Goal: Information Seeking & Learning: Learn about a topic

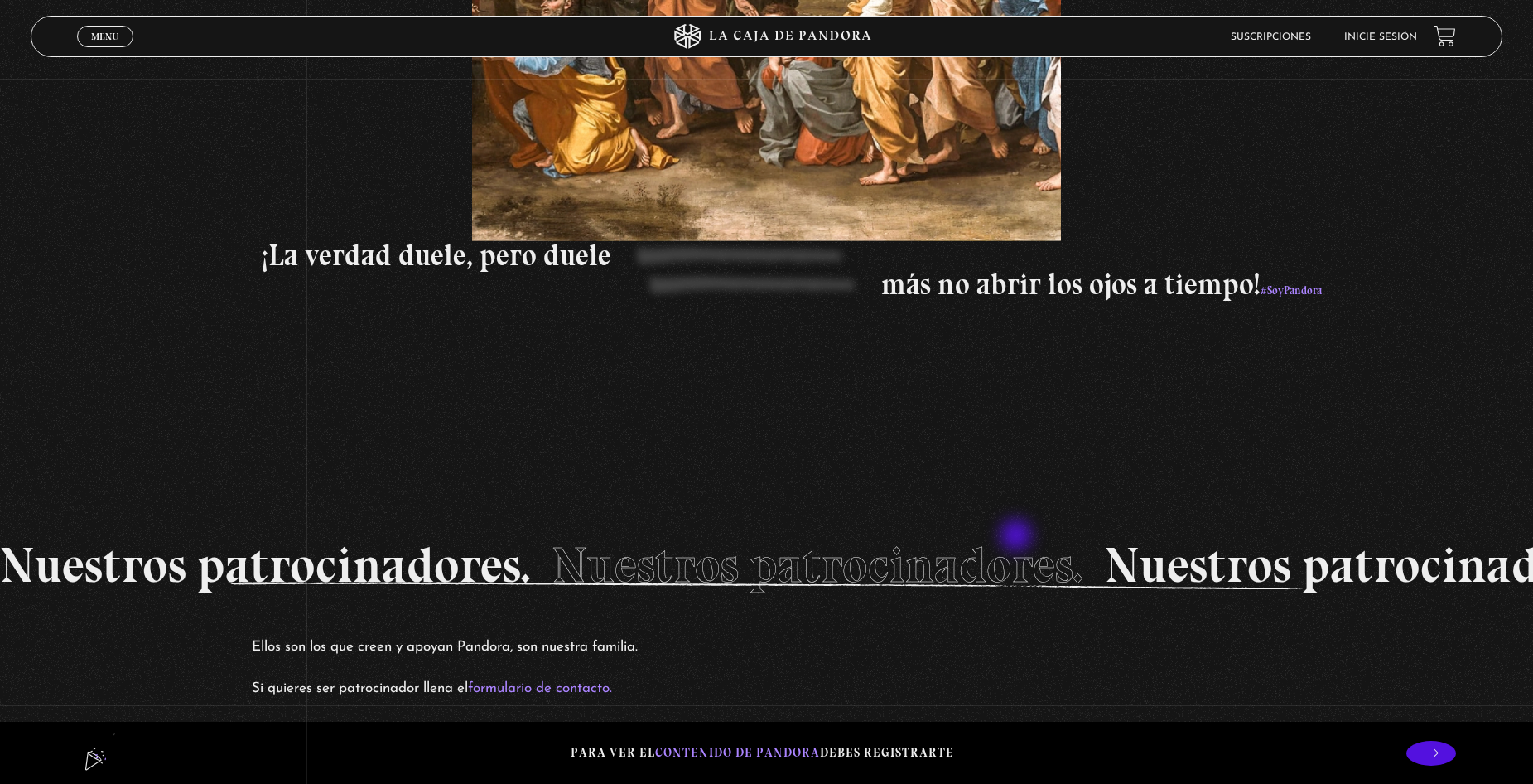
scroll to position [3230, 0]
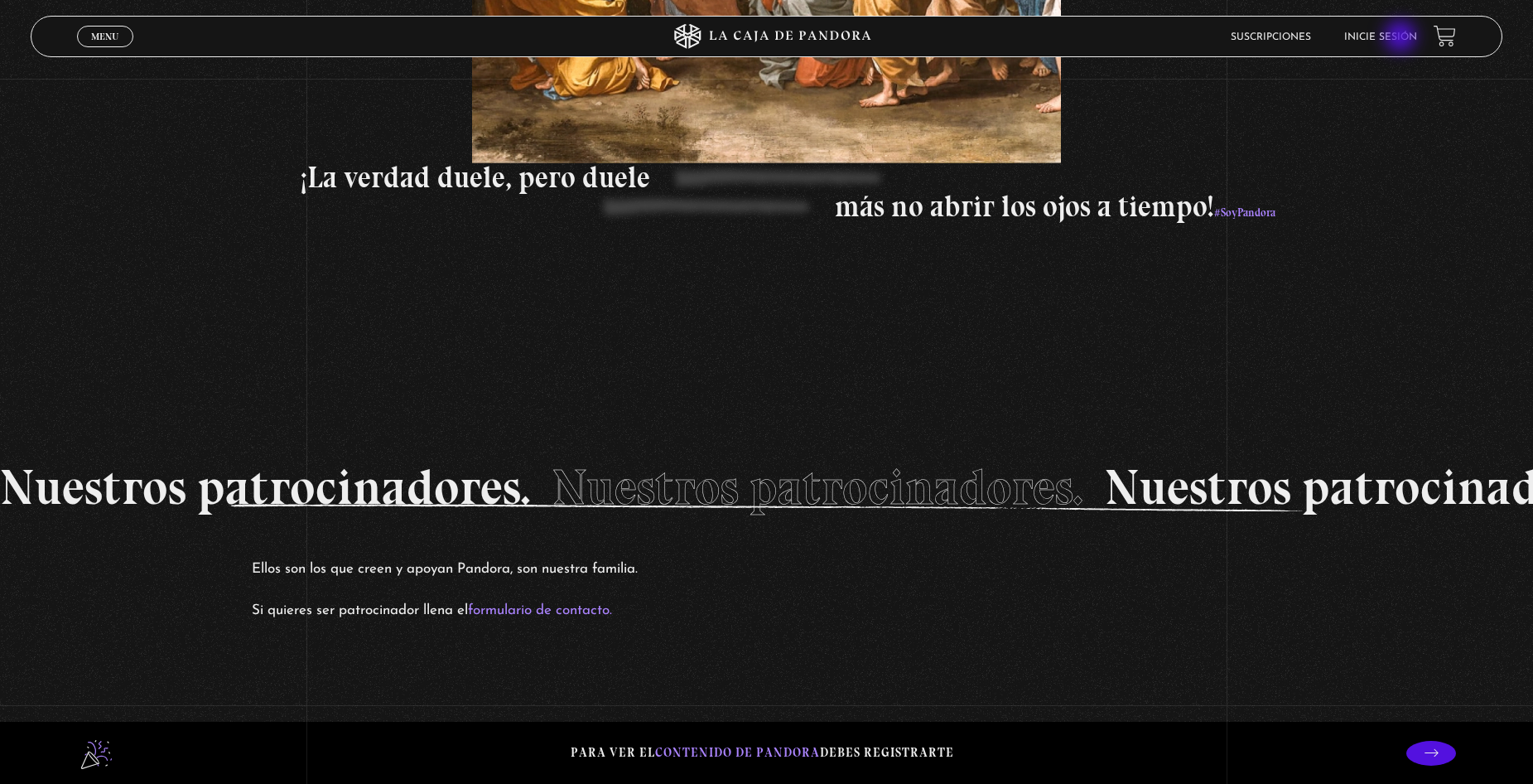
click at [1399, 37] on link "Inicie sesión" at bounding box center [1381, 37] width 72 height 10
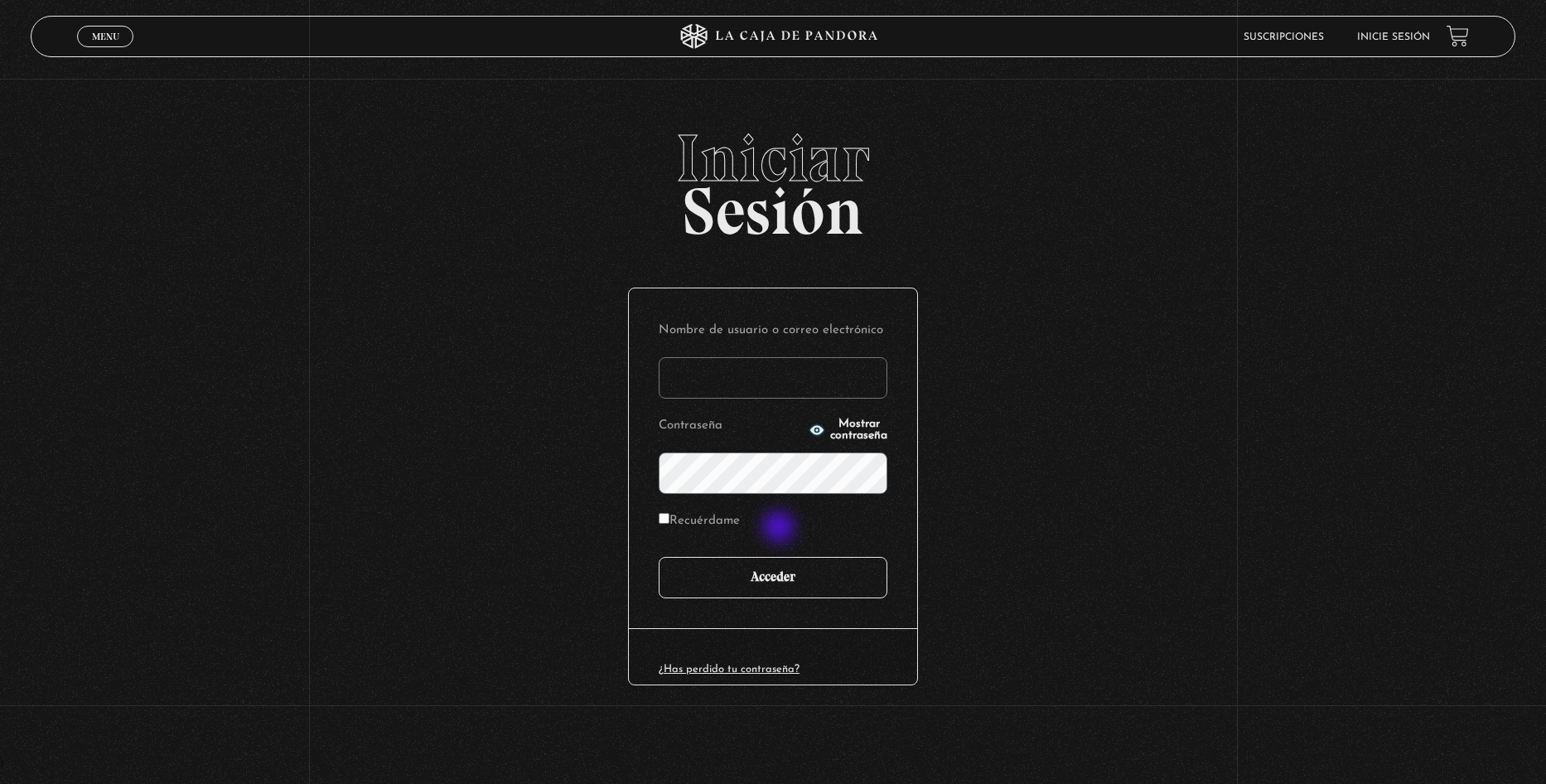
type input "[EMAIL_ADDRESS][DOMAIN_NAME]"
click at [766, 571] on input "Acceder" at bounding box center [773, 577] width 229 height 42
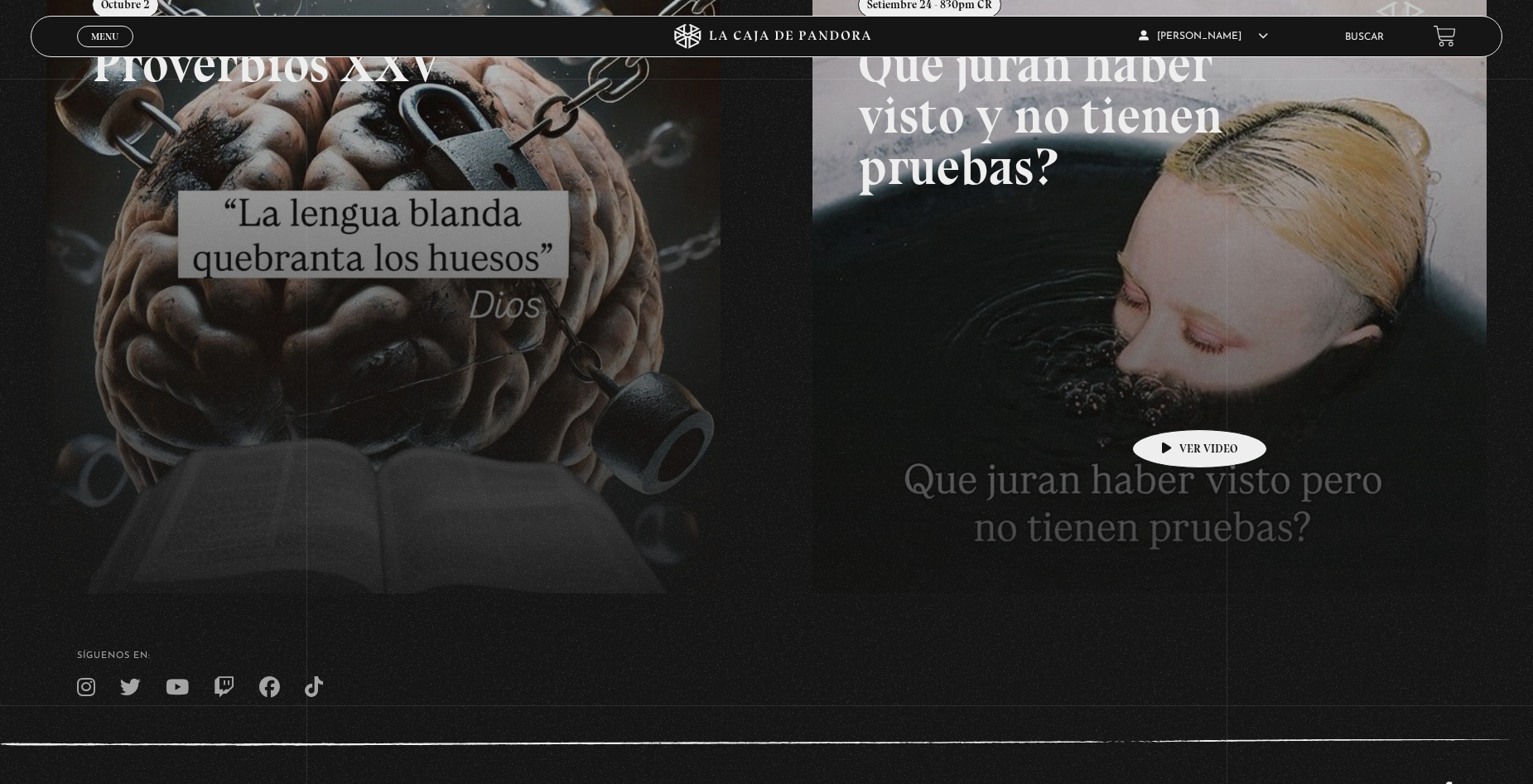
scroll to position [378, 0]
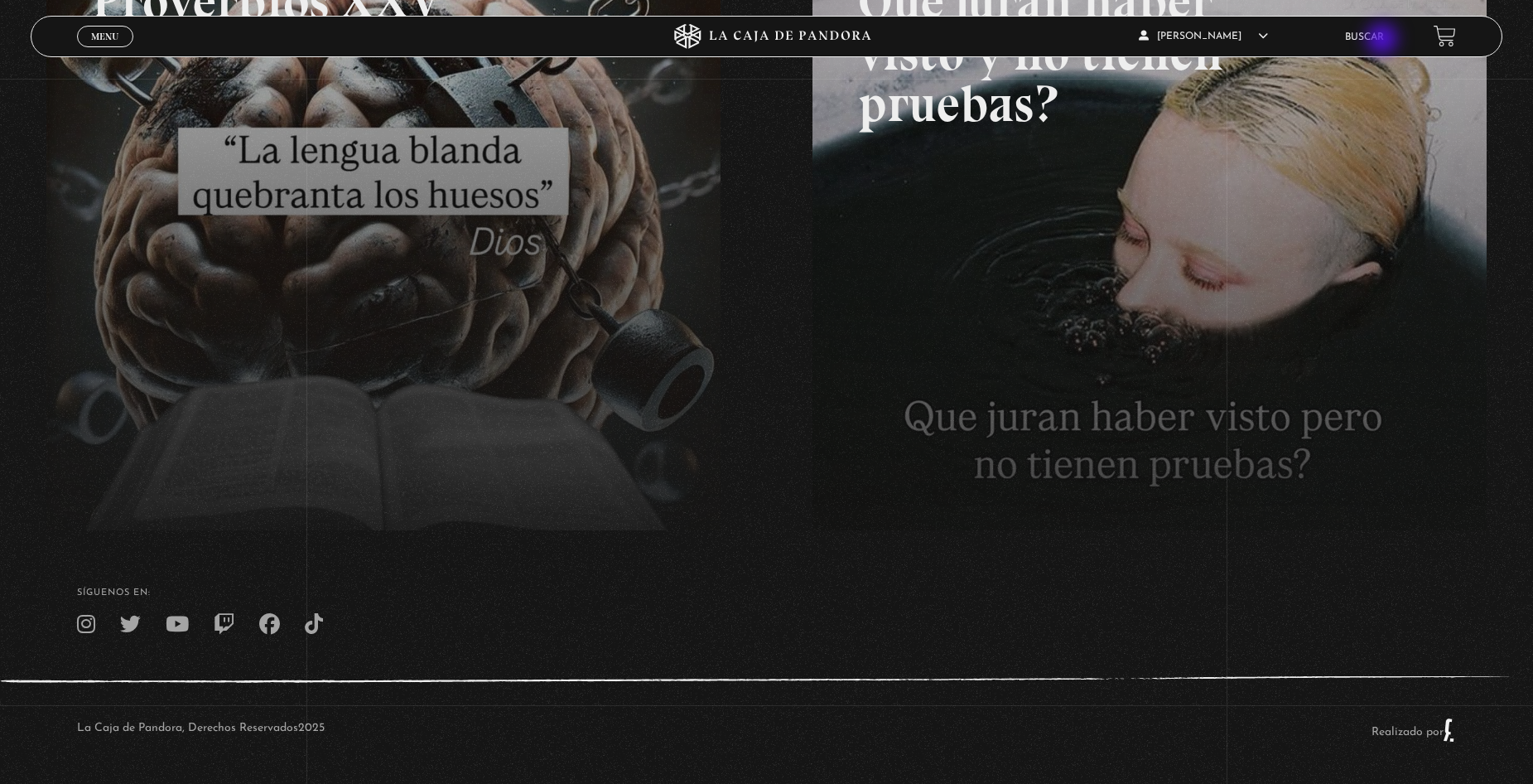
click at [1384, 41] on link "Buscar" at bounding box center [1365, 37] width 39 height 10
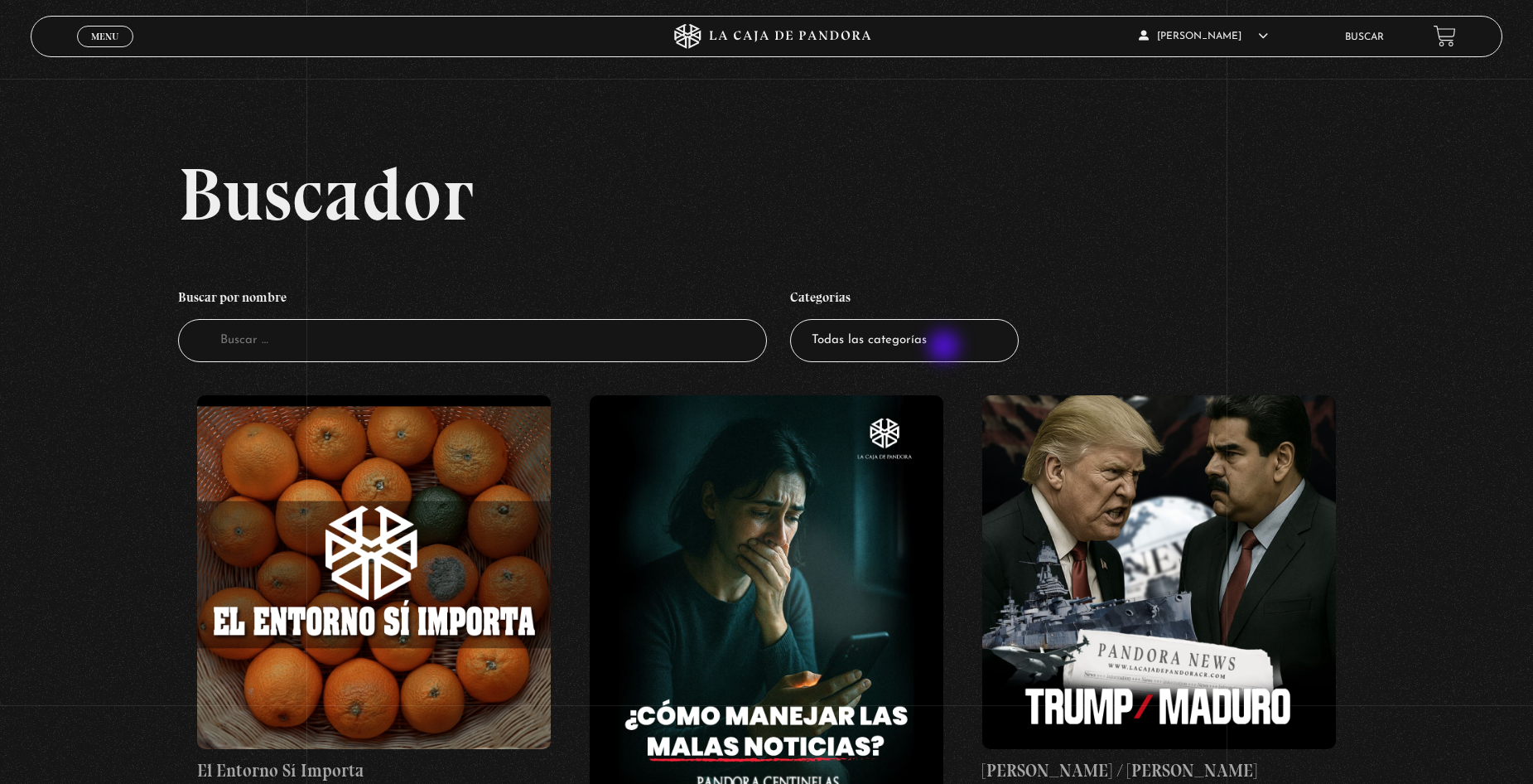
click at [946, 347] on select "Todas las categorías 11:11 Humanitario (1) Amo los [DATE] (4) Análisis de serie…" at bounding box center [905, 340] width 229 height 44
select select "centinelas"
click at [796, 319] on select "Todas las categorías 11:11 Humanitario (1) Amo los Lunes (4) Análisis de series…" at bounding box center [905, 340] width 229 height 44
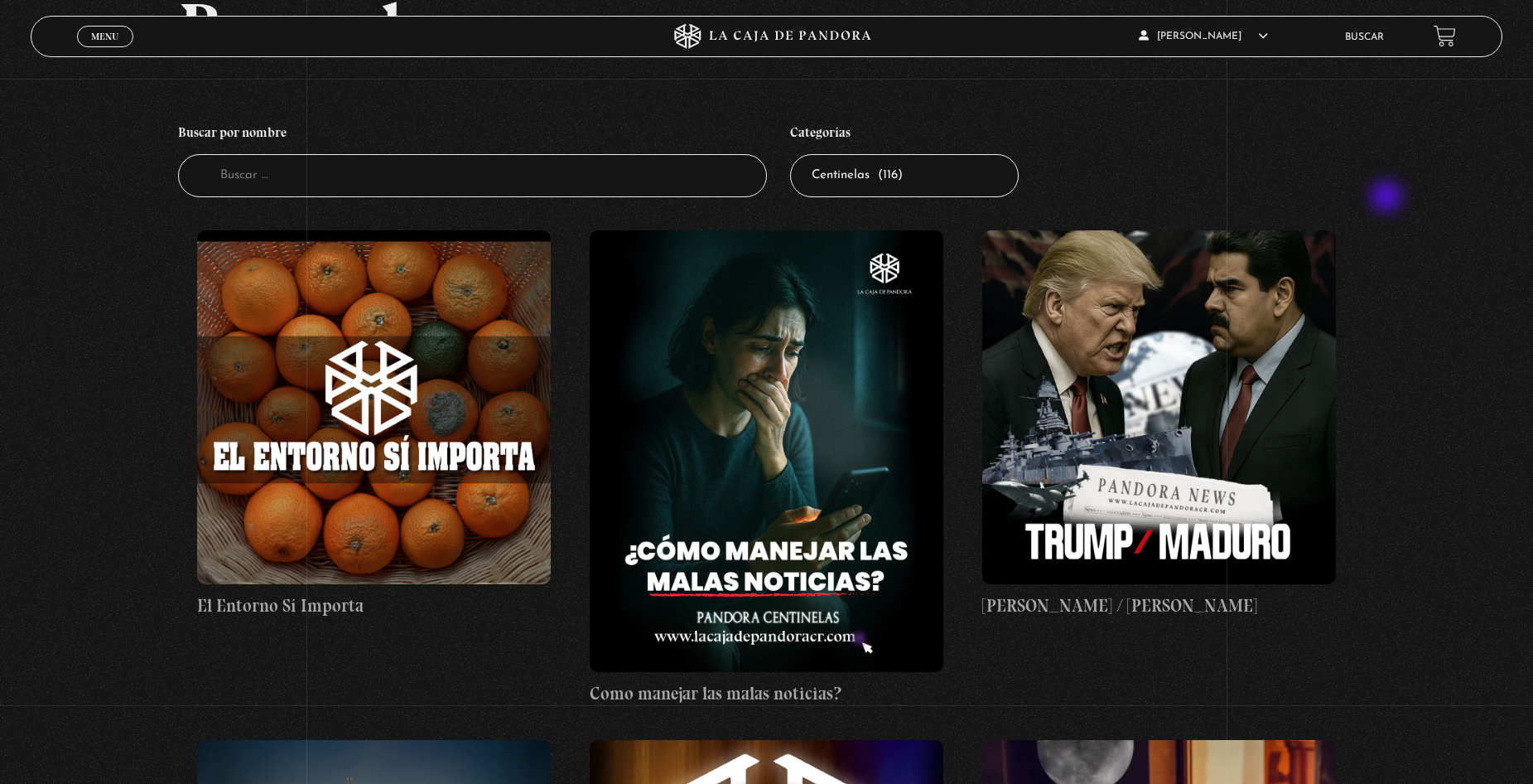
scroll to position [165, 0]
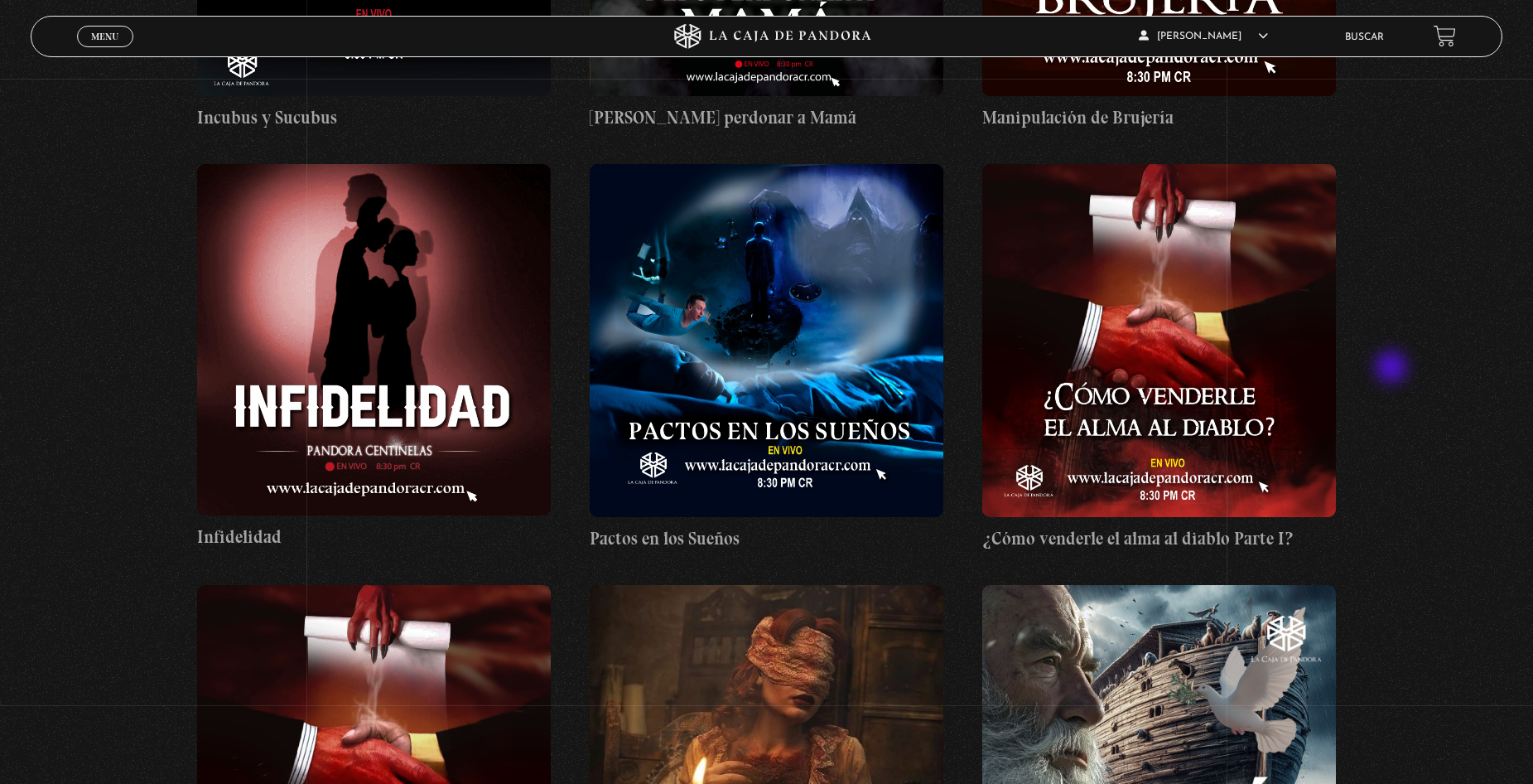
scroll to position [5135, 0]
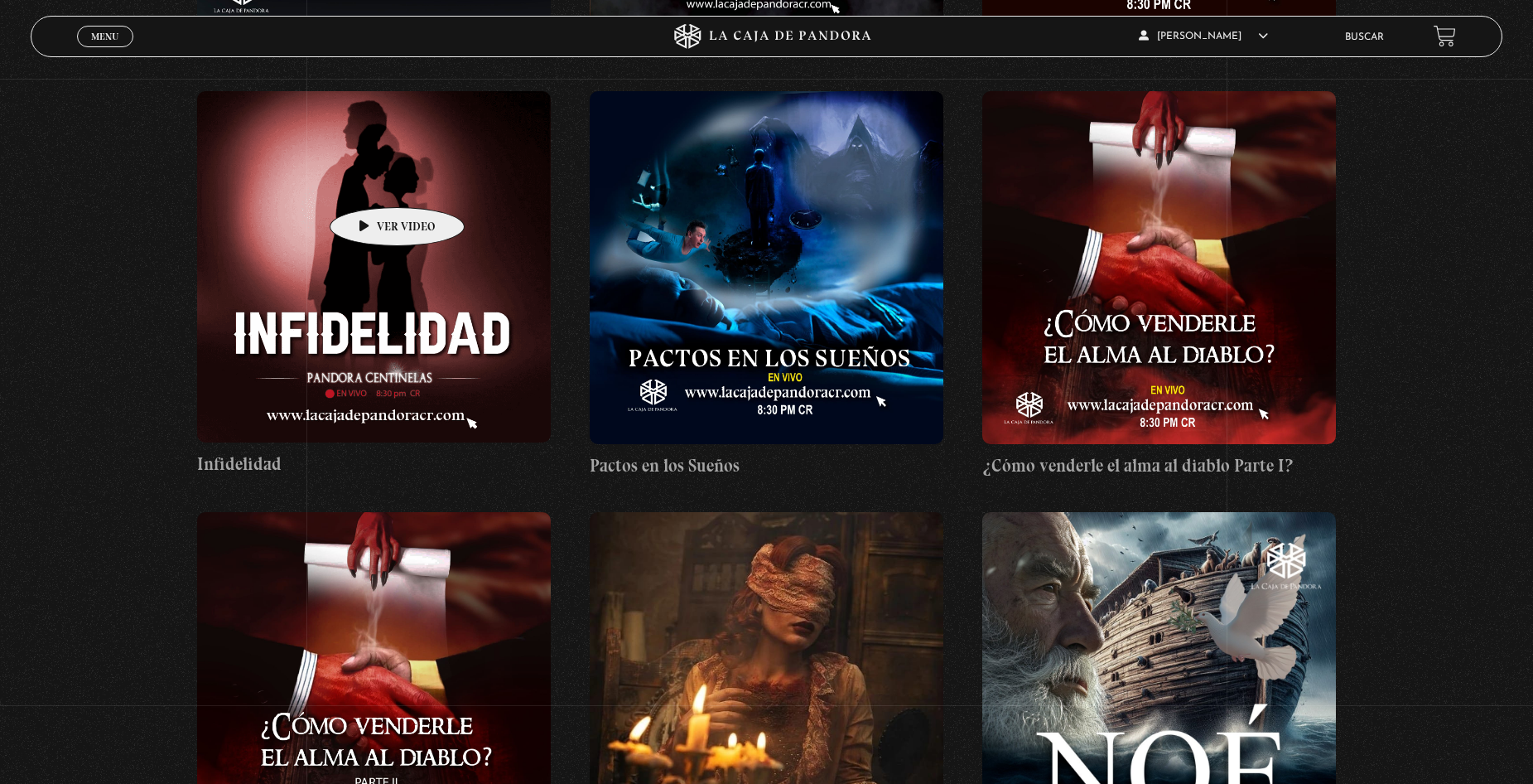
click at [372, 182] on figure at bounding box center [373, 267] width 353 height 351
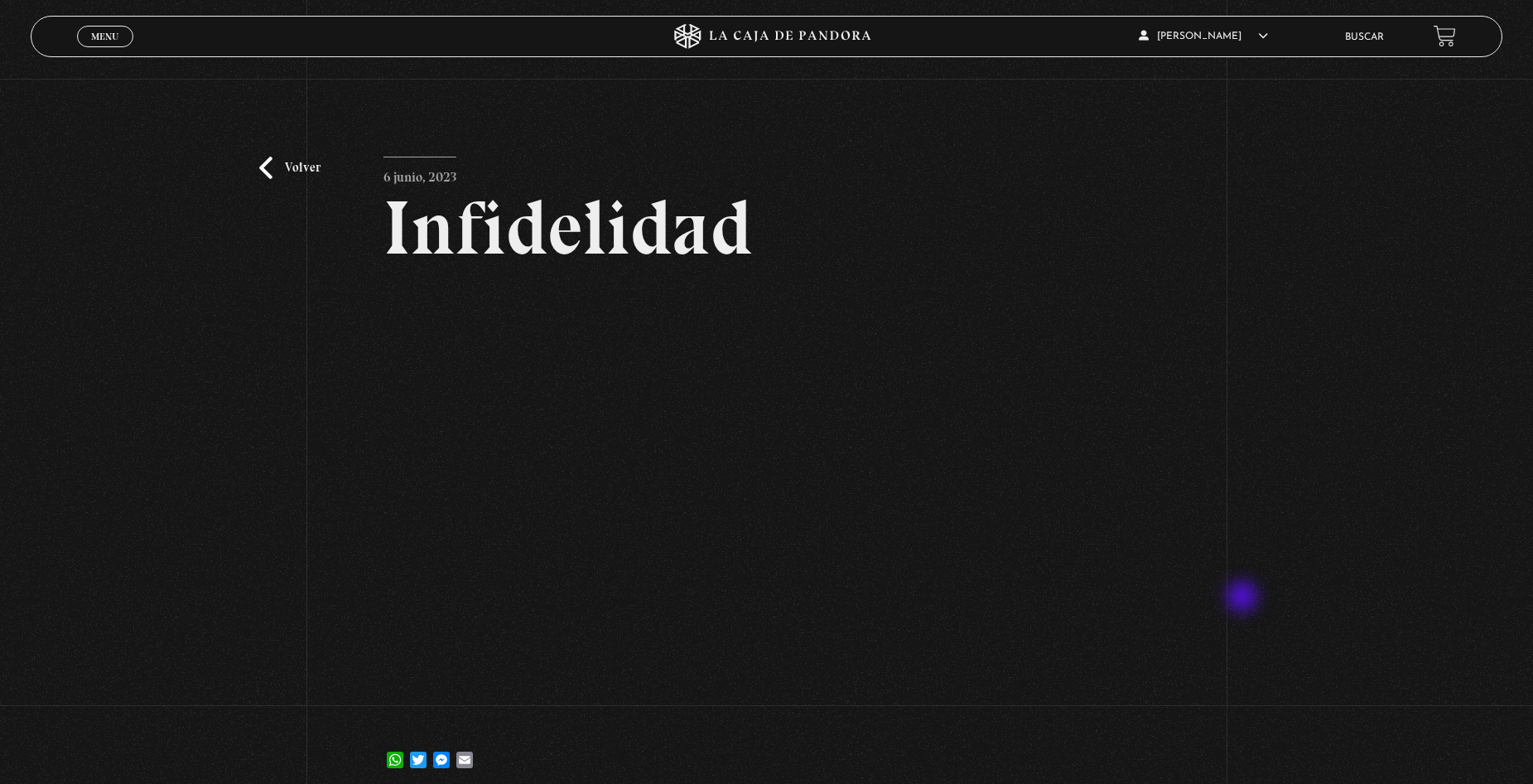
click at [1246, 596] on div "Volver [DATE] Infidelidad WhatsApp Twitter Messenger Email" at bounding box center [766, 438] width 1533 height 719
